Goal: Task Accomplishment & Management: Manage account settings

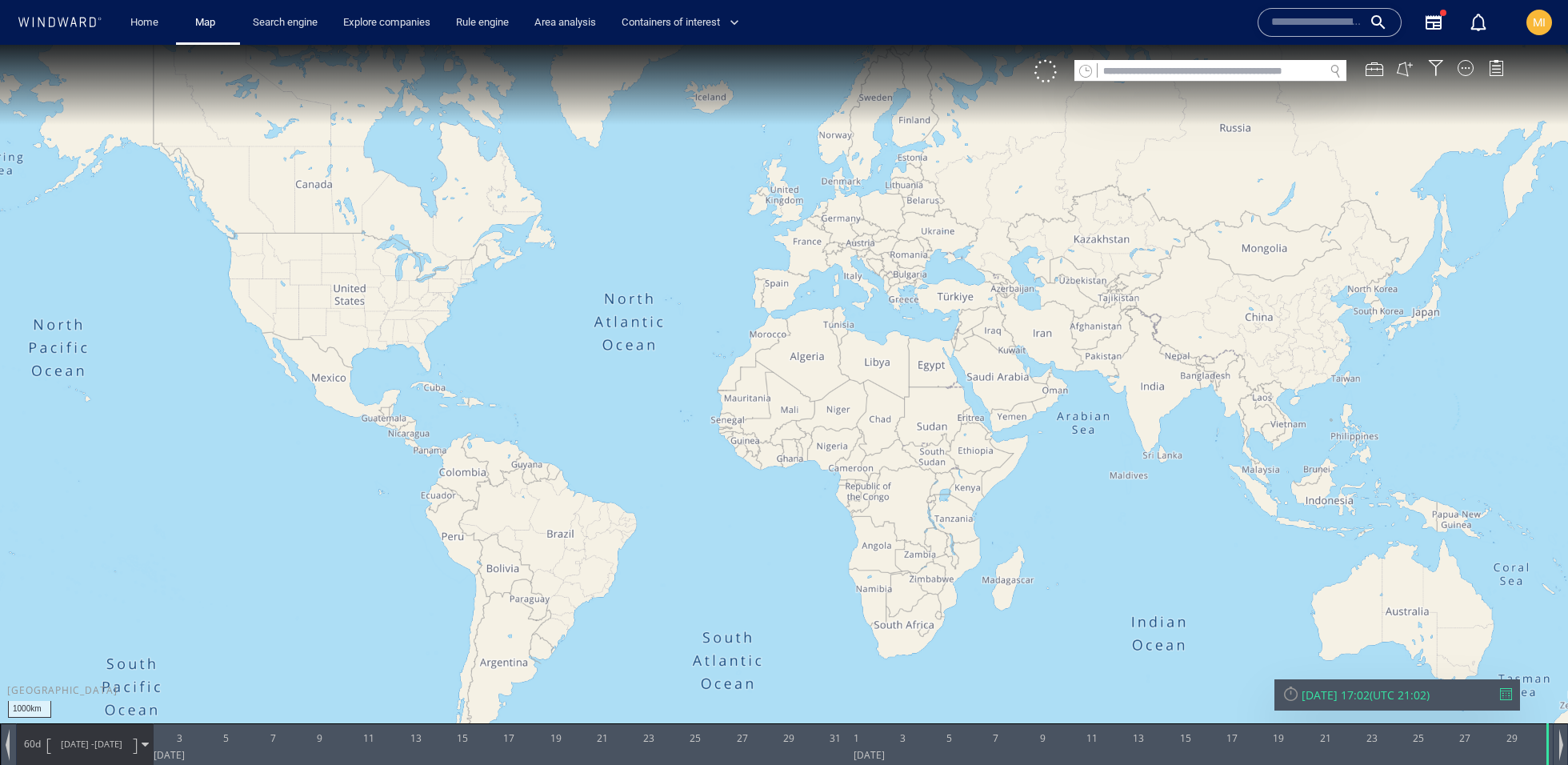
click at [1561, 18] on div "MI" at bounding box center [1540, 22] width 51 height 52
click at [1541, 18] on span "MI" at bounding box center [1539, 22] width 13 height 13
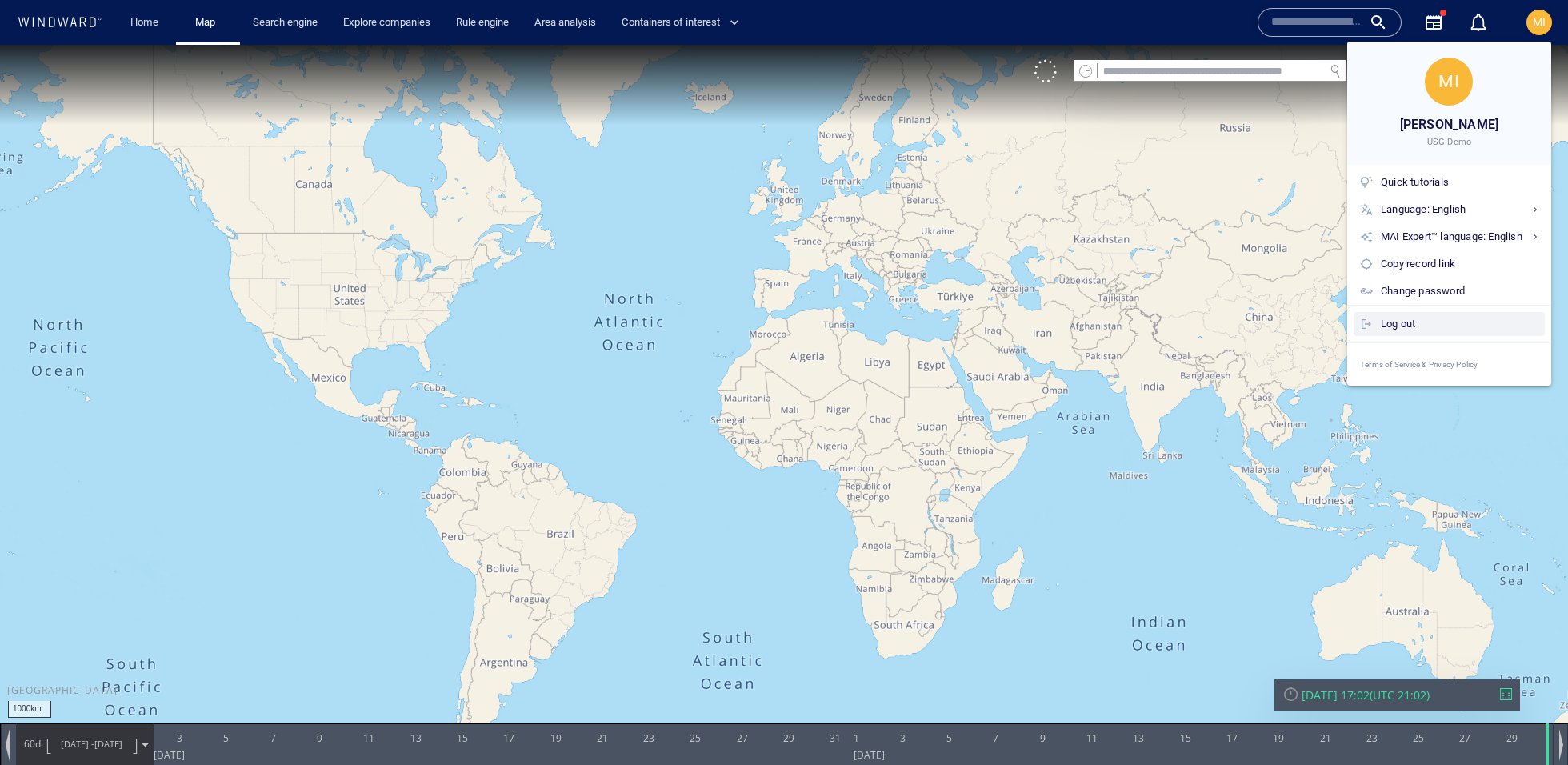
click at [1415, 318] on div "Log out" at bounding box center [1460, 324] width 158 height 18
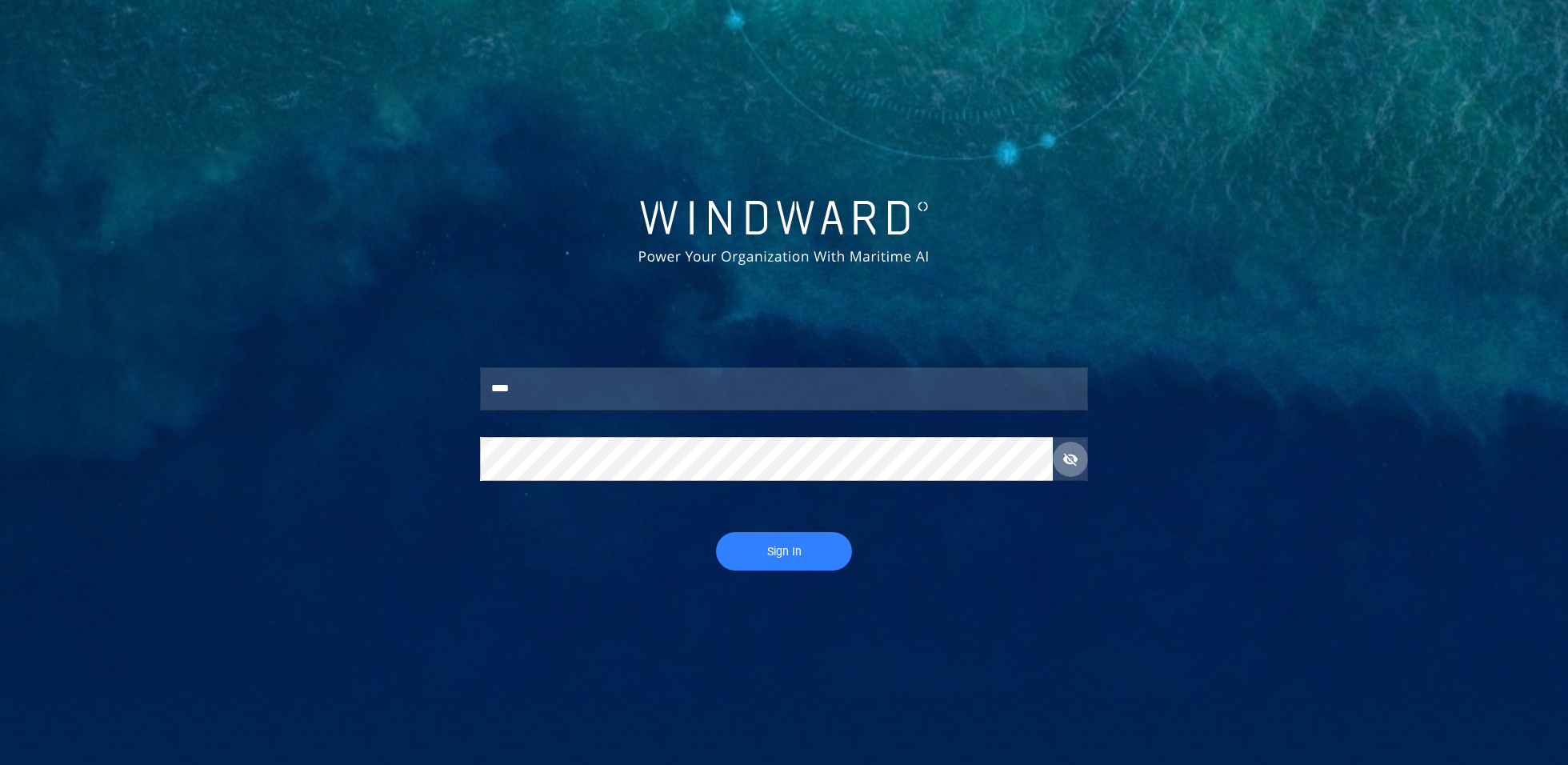
click at [1064, 459] on span "button" at bounding box center [1070, 459] width 16 height 16
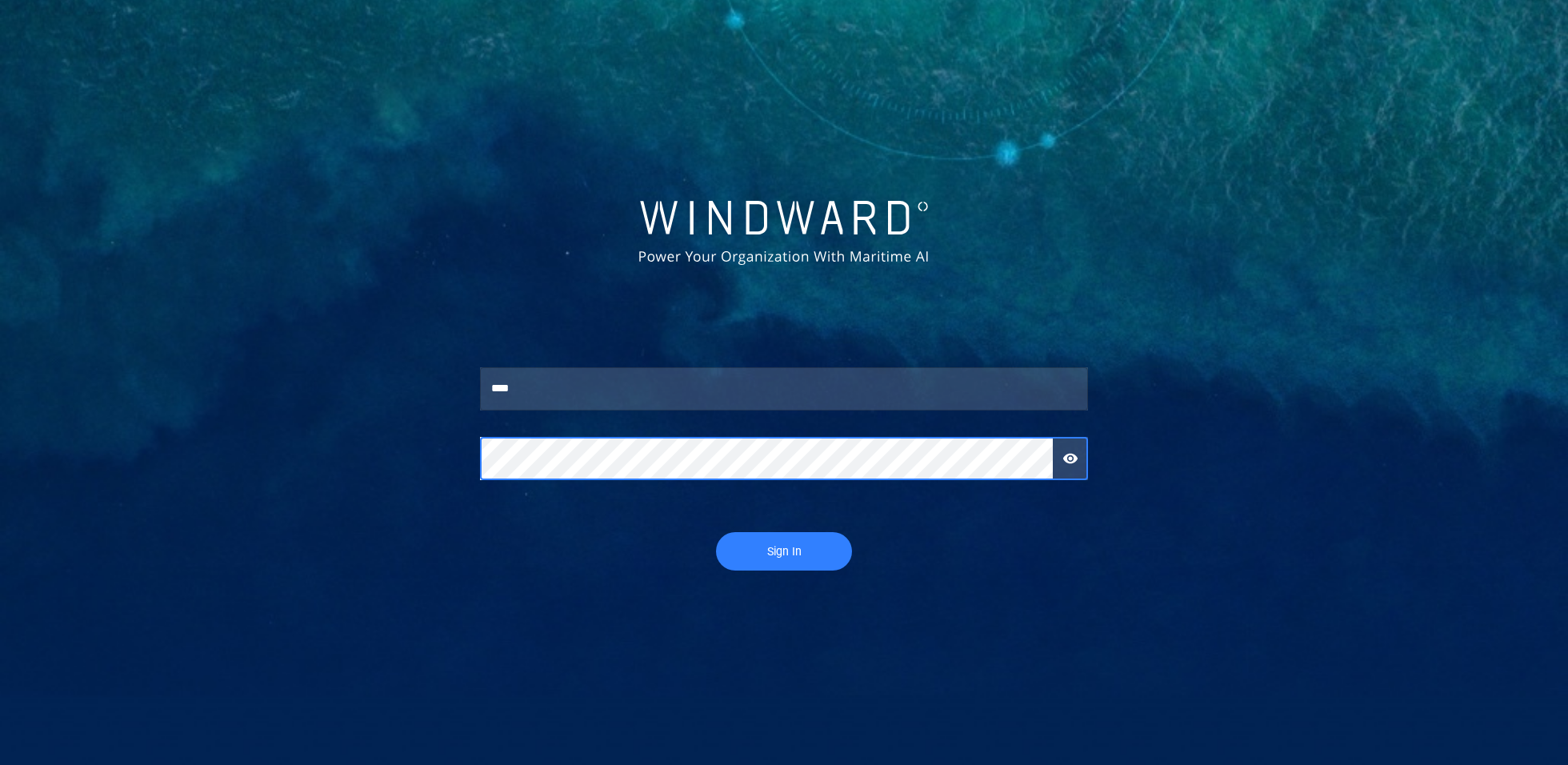
click at [716, 532] on button "Sign In" at bounding box center [784, 551] width 136 height 39
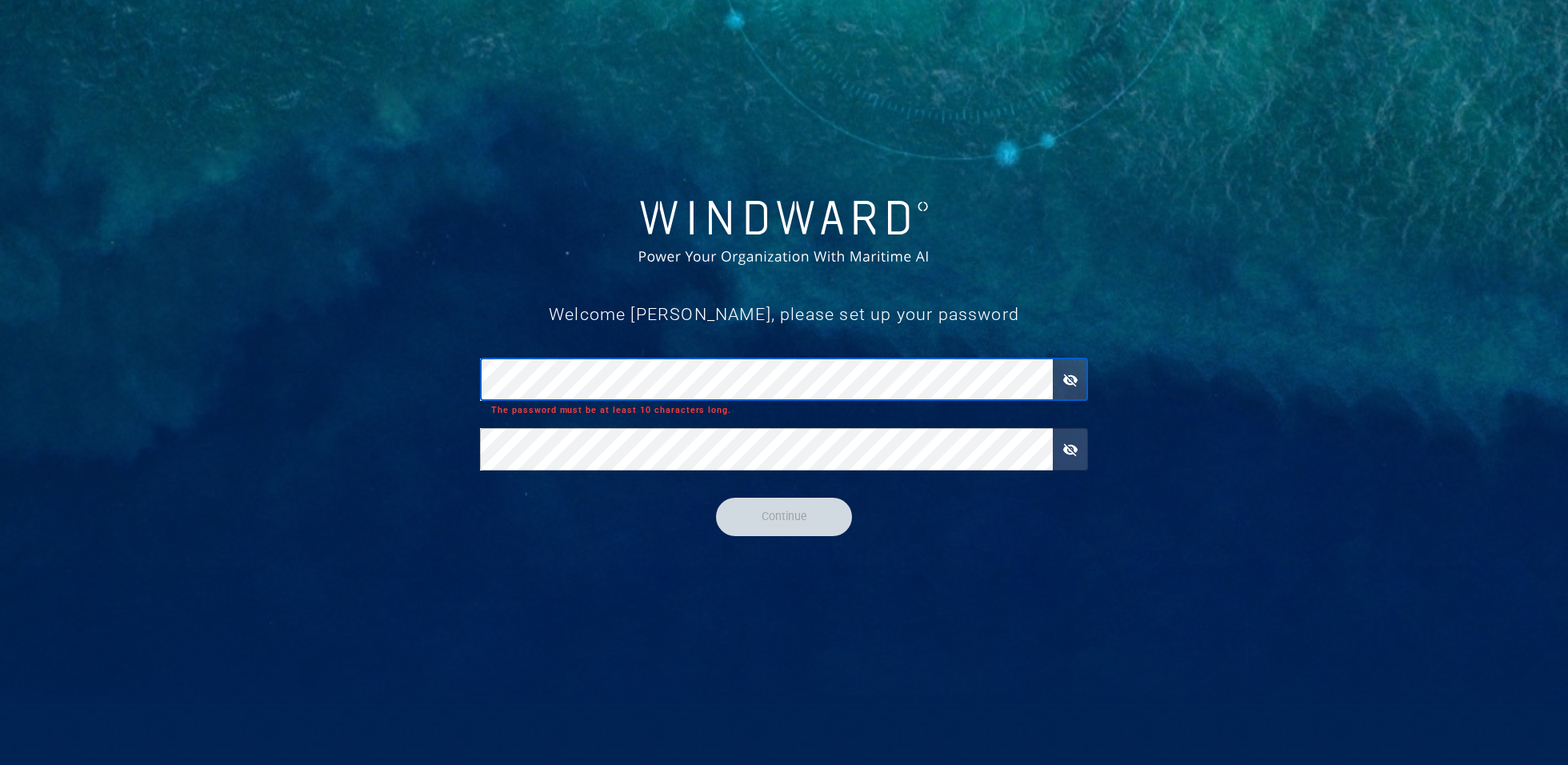
click at [1082, 379] on button "button" at bounding box center [1070, 379] width 35 height 35
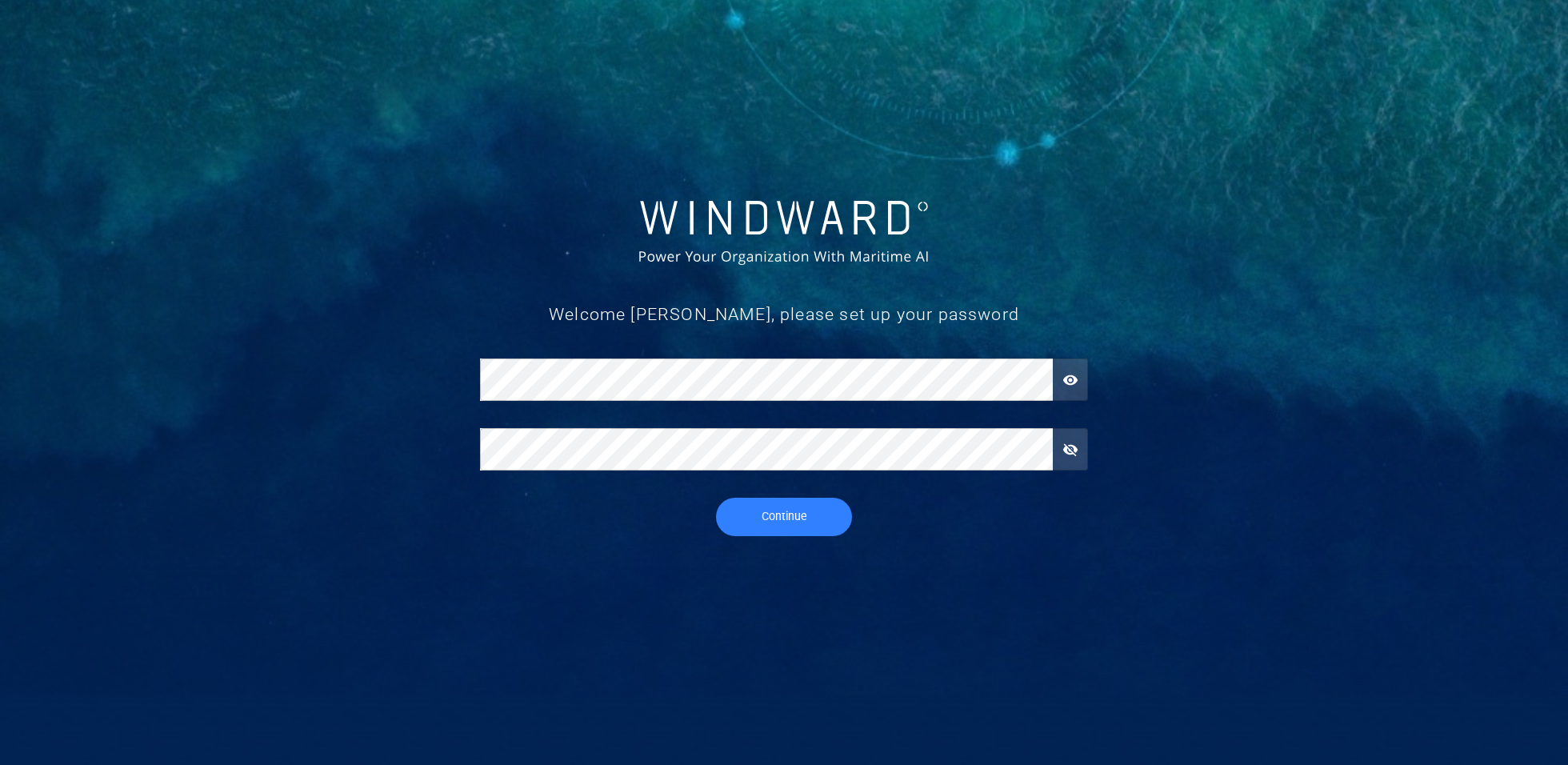
click at [929, 559] on body "Welcome [PERSON_NAME], please set up your password ​ ​ Continue" at bounding box center [784, 382] width 1568 height 765
click at [834, 527] on button "Continue" at bounding box center [784, 517] width 136 height 39
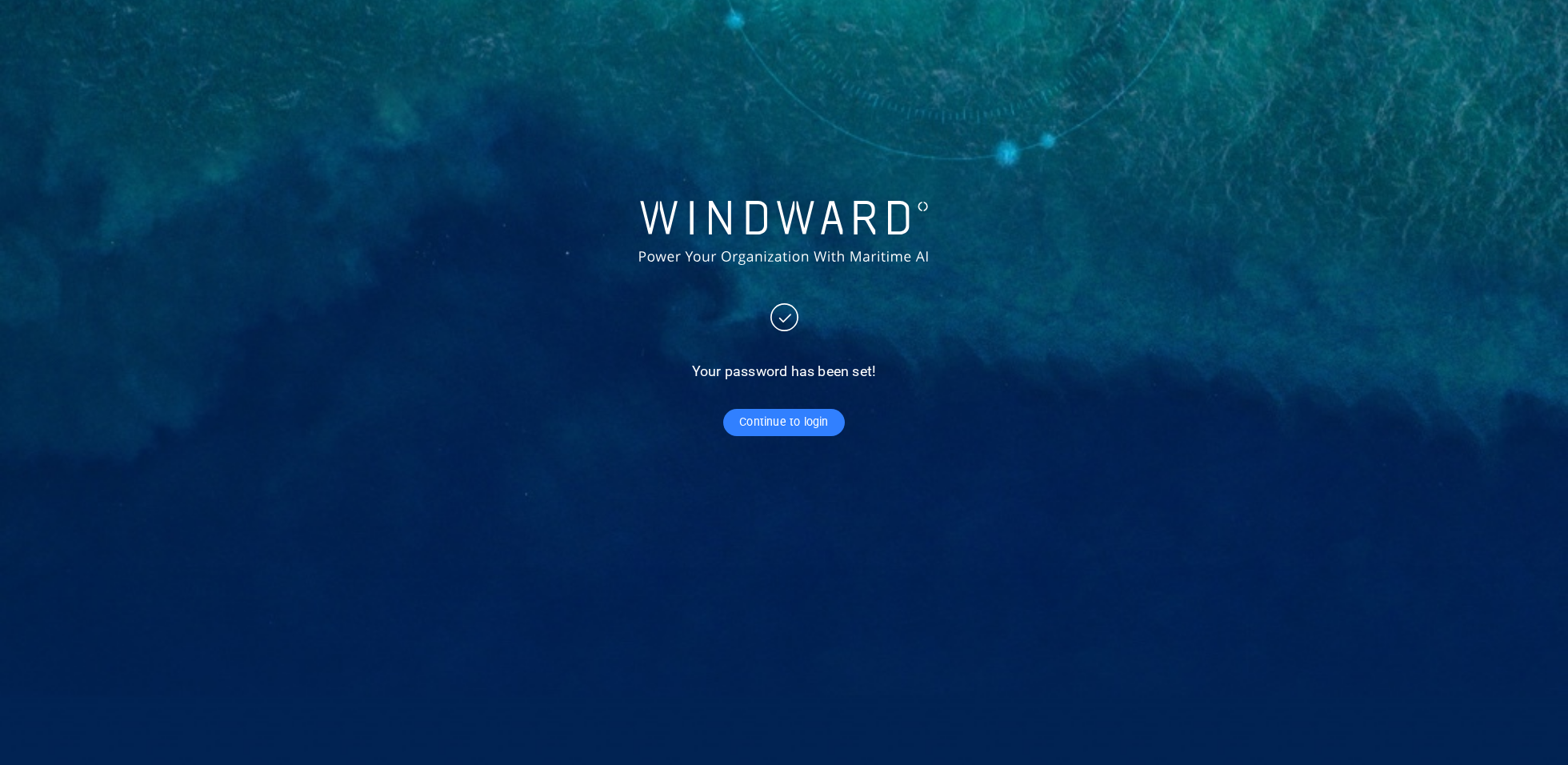
click at [815, 427] on span "Continue to login" at bounding box center [784, 422] width 88 height 20
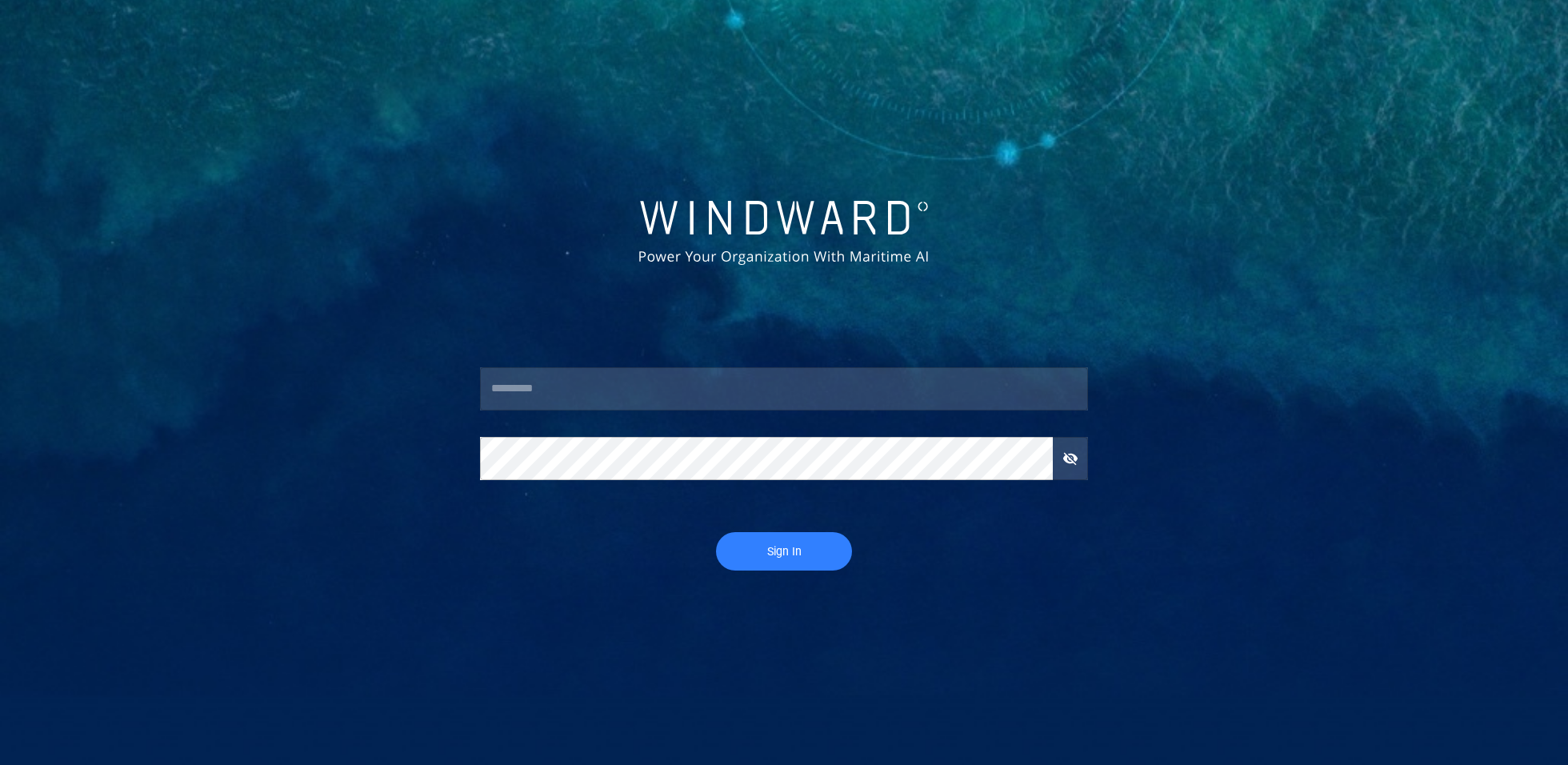
type input "****"
click at [785, 540] on button "Sign In" at bounding box center [784, 551] width 136 height 39
